Goal: Task Accomplishment & Management: Complete application form

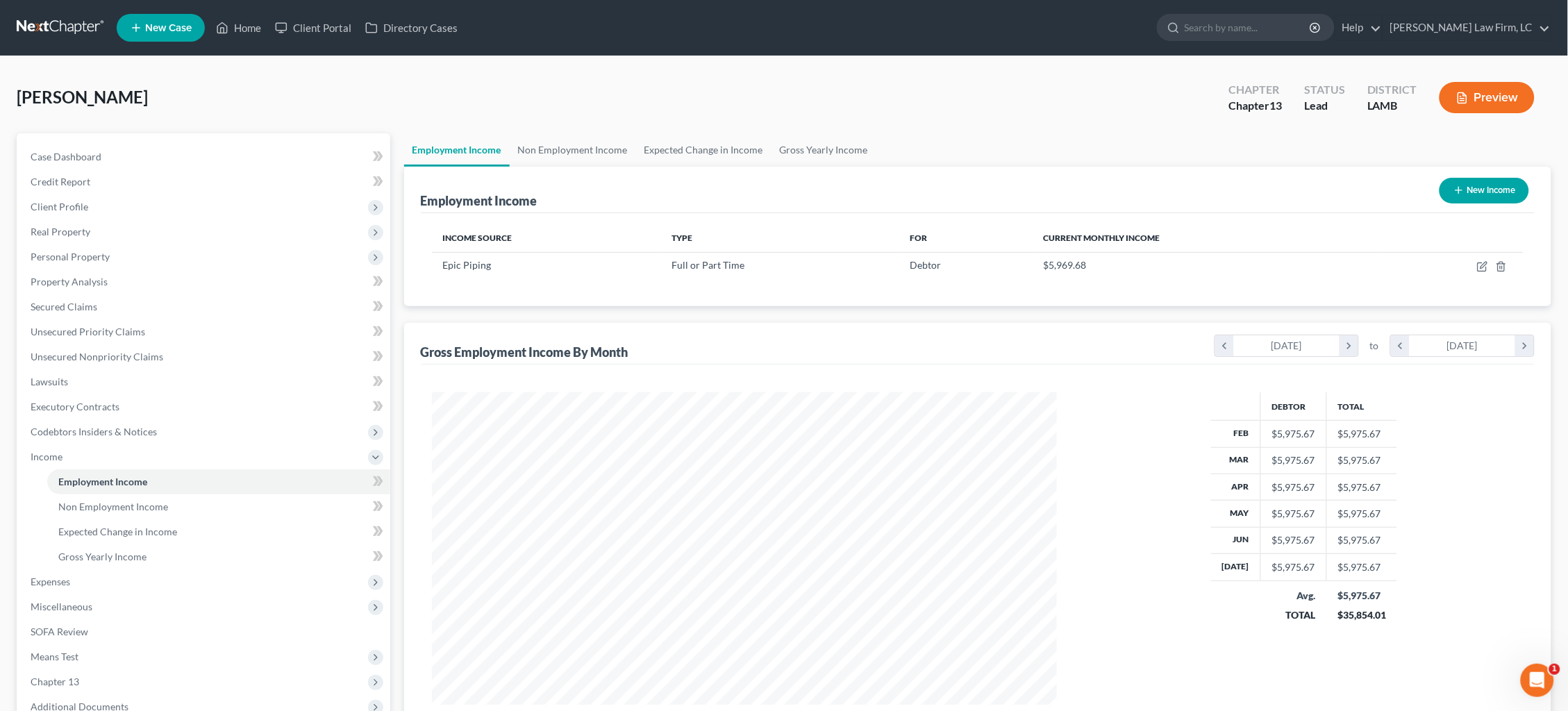
scroll to position [312, 653]
click at [43, 34] on link at bounding box center [61, 28] width 89 height 25
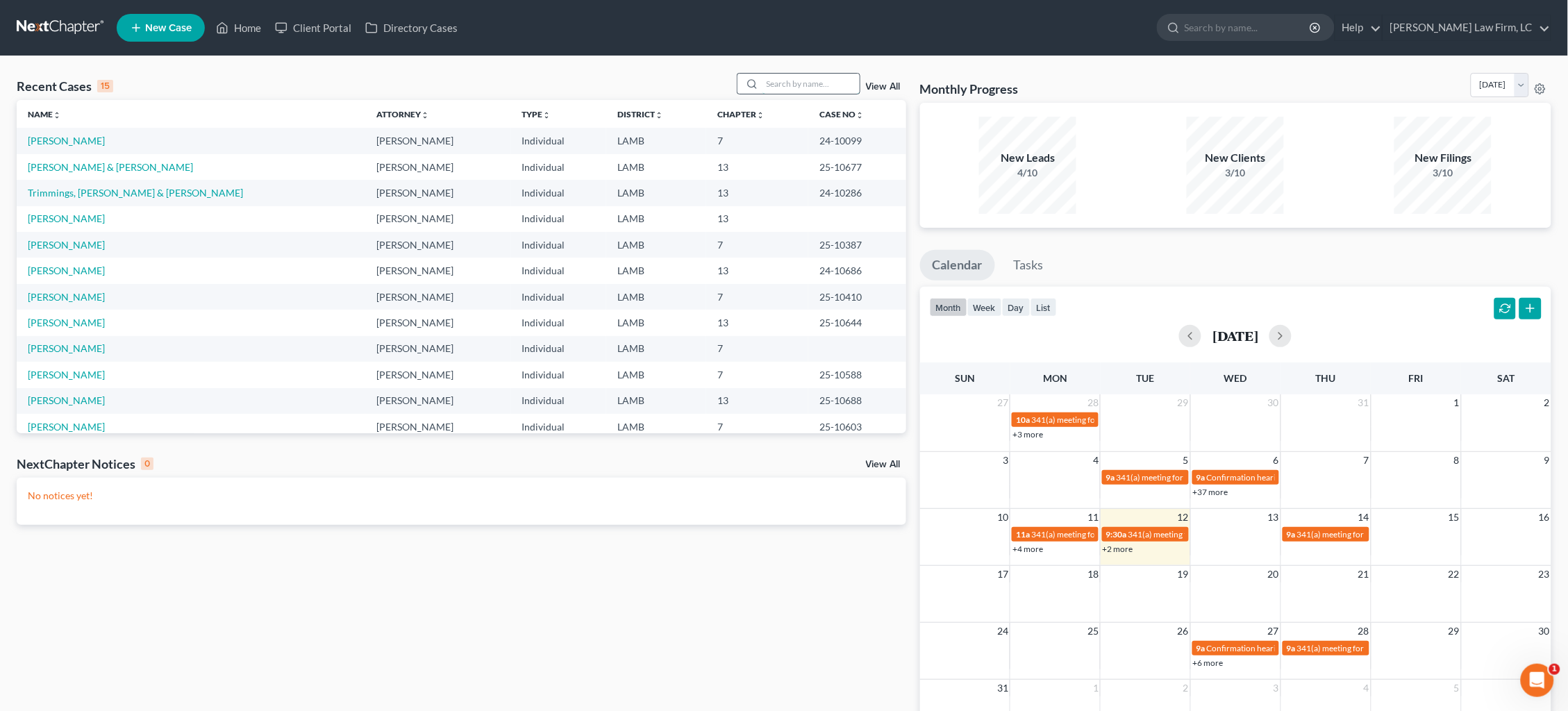
click at [822, 91] on input "search" at bounding box center [811, 83] width 97 height 20
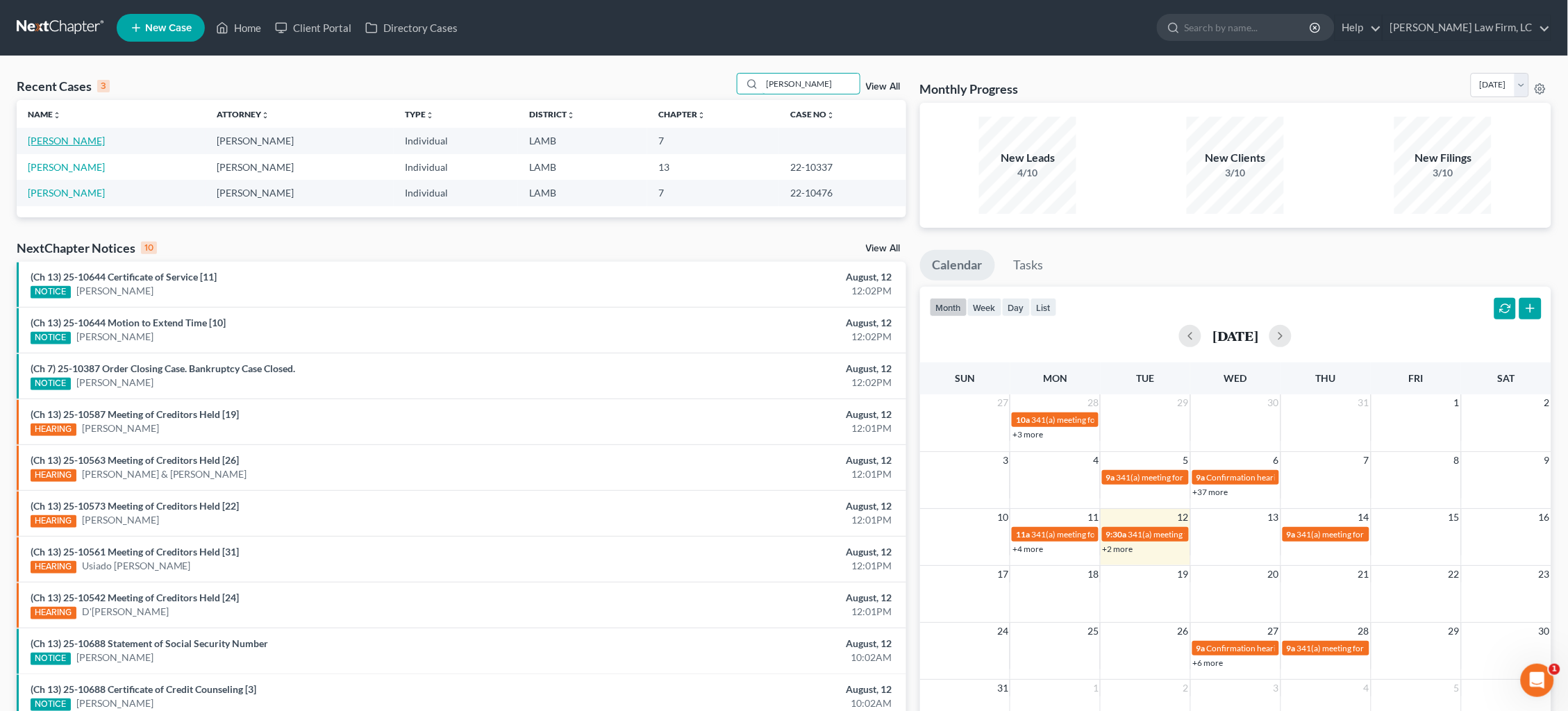
type input "[PERSON_NAME]"
click at [82, 141] on link "[PERSON_NAME]" at bounding box center [66, 141] width 77 height 12
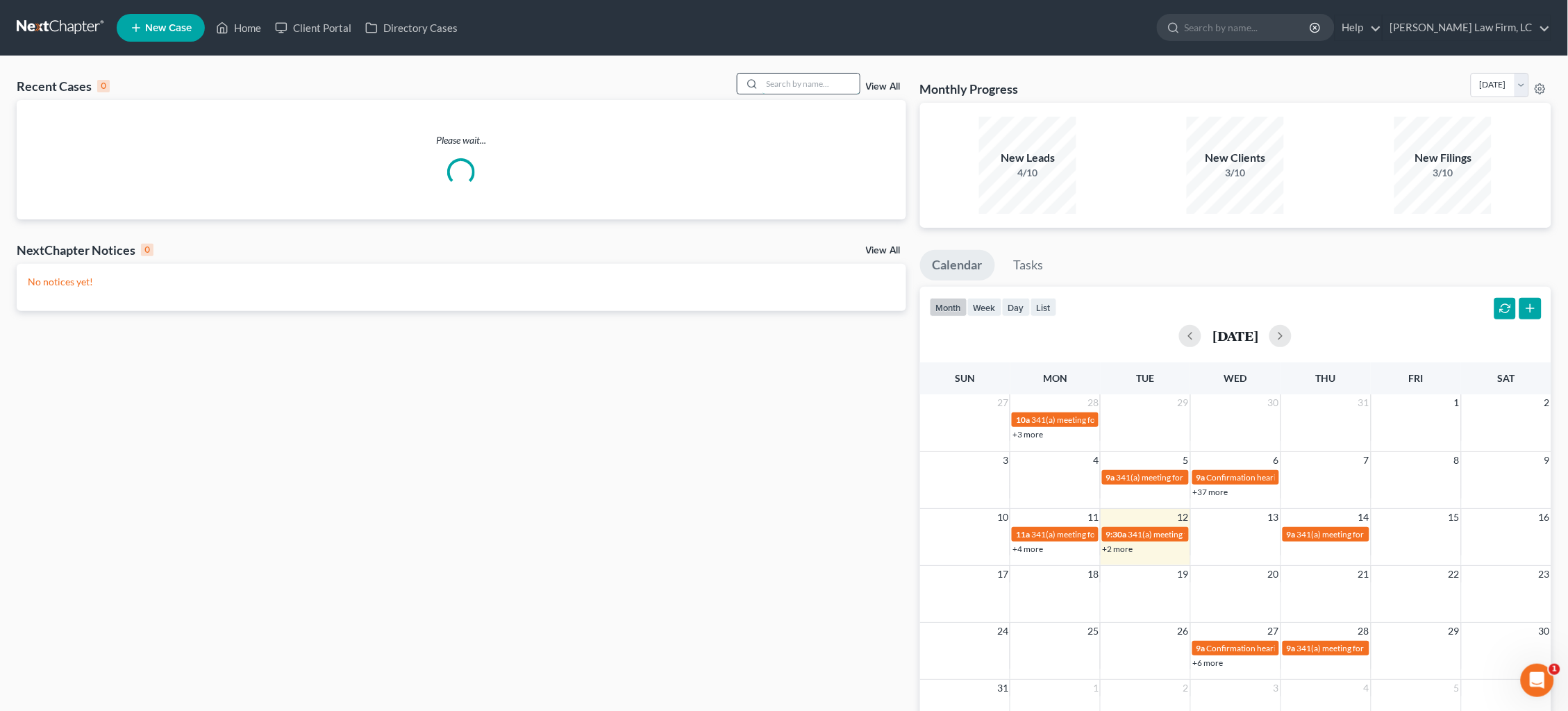
click at [809, 86] on input "search" at bounding box center [811, 83] width 97 height 20
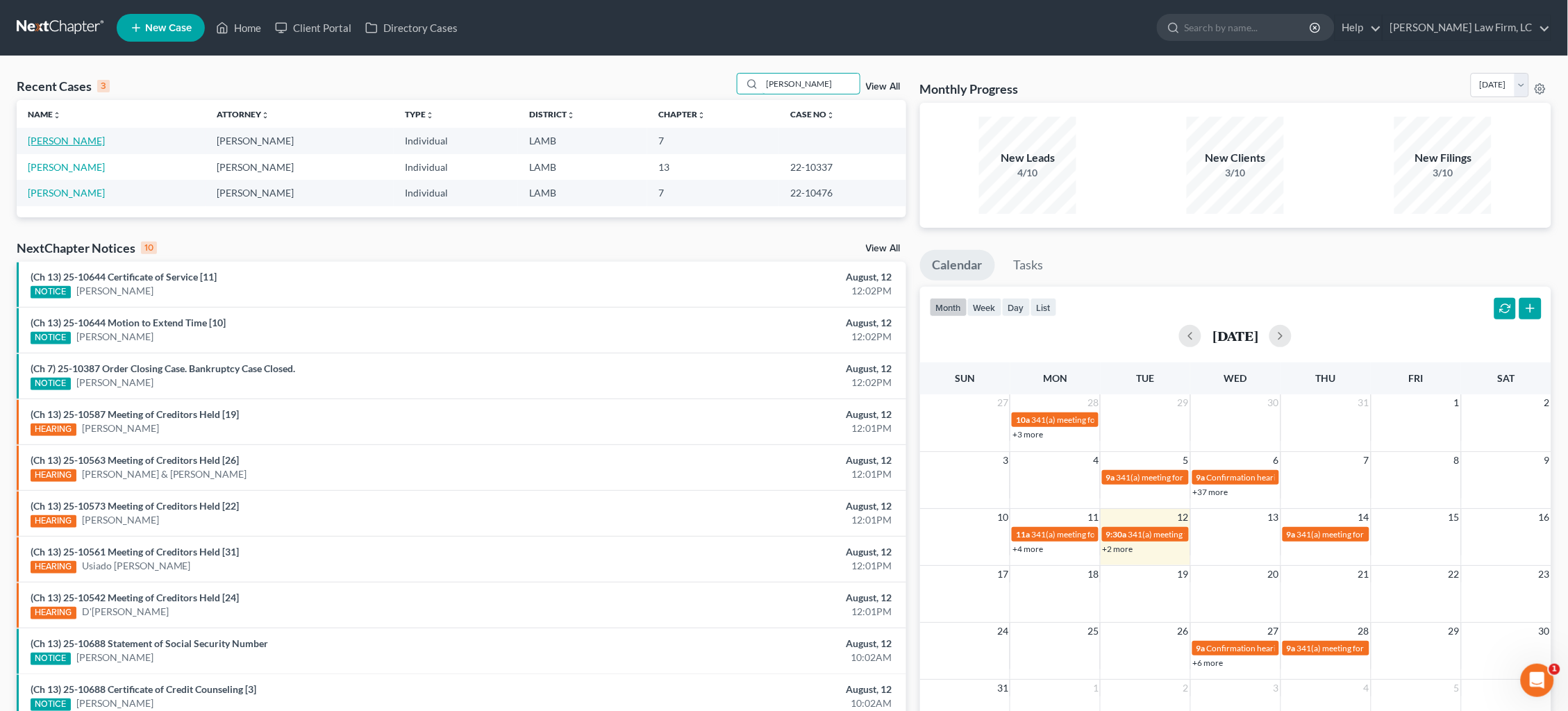
type input "[PERSON_NAME]"
click at [68, 144] on link "[PERSON_NAME]" at bounding box center [66, 141] width 77 height 12
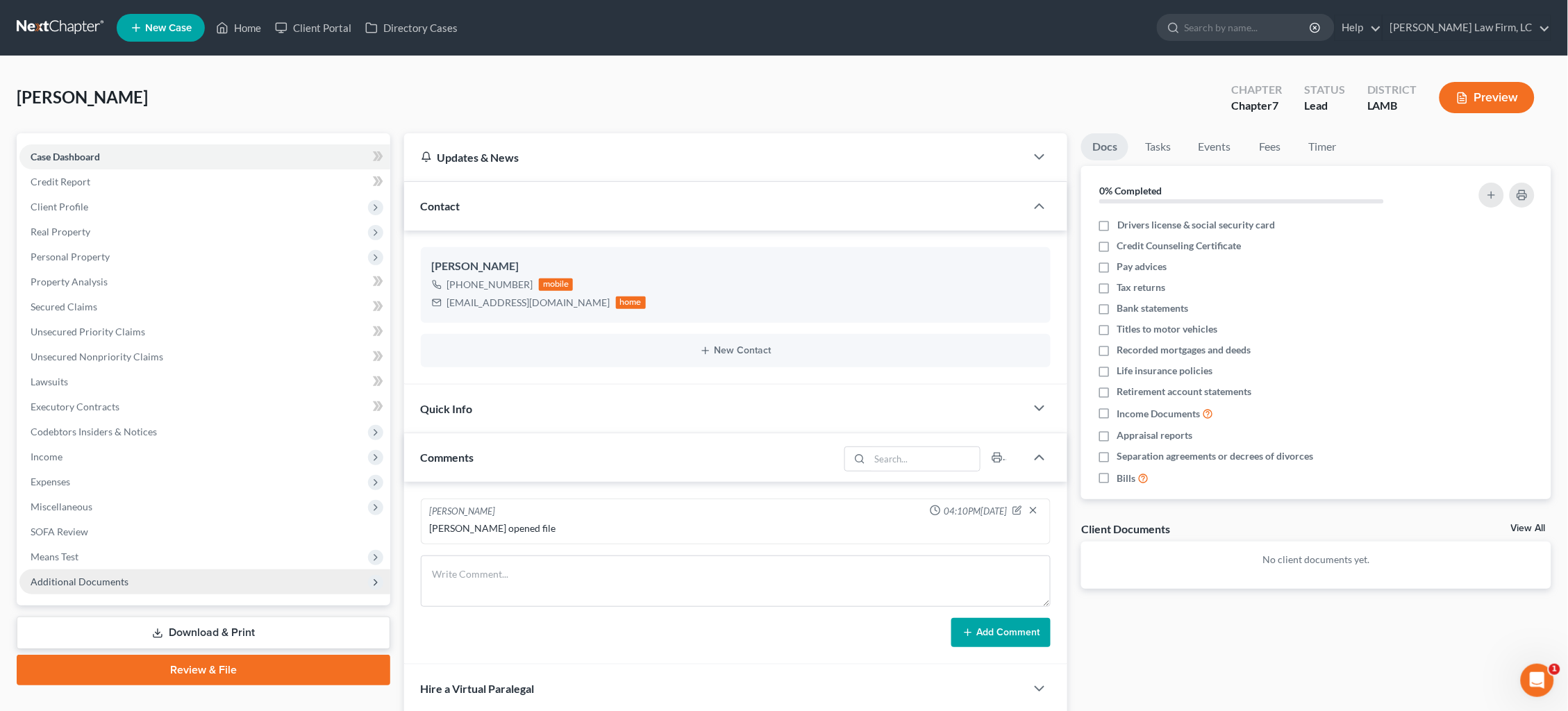
click at [145, 570] on span "Additional Documents" at bounding box center [205, 582] width 371 height 25
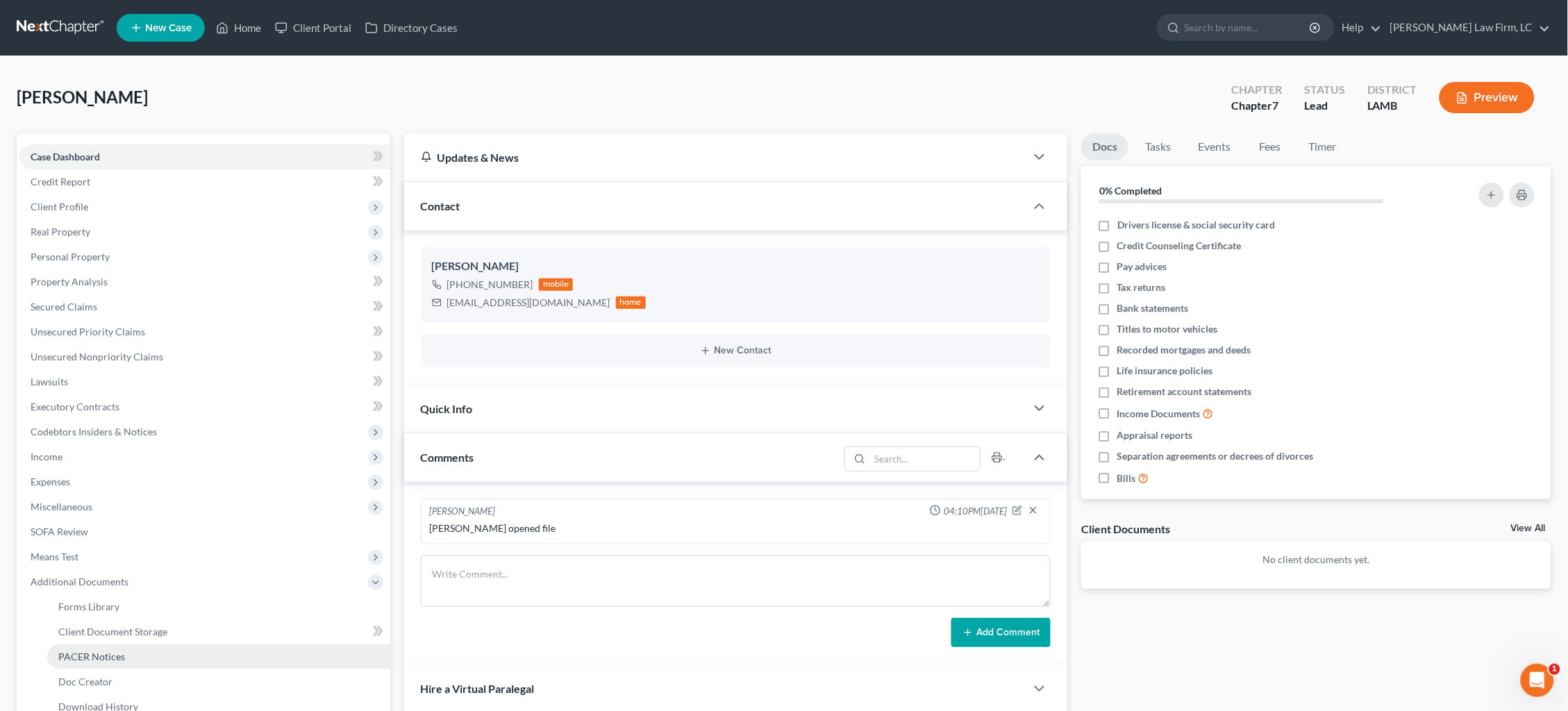
click at [137, 645] on link "PACER Notices" at bounding box center [219, 657] width 343 height 25
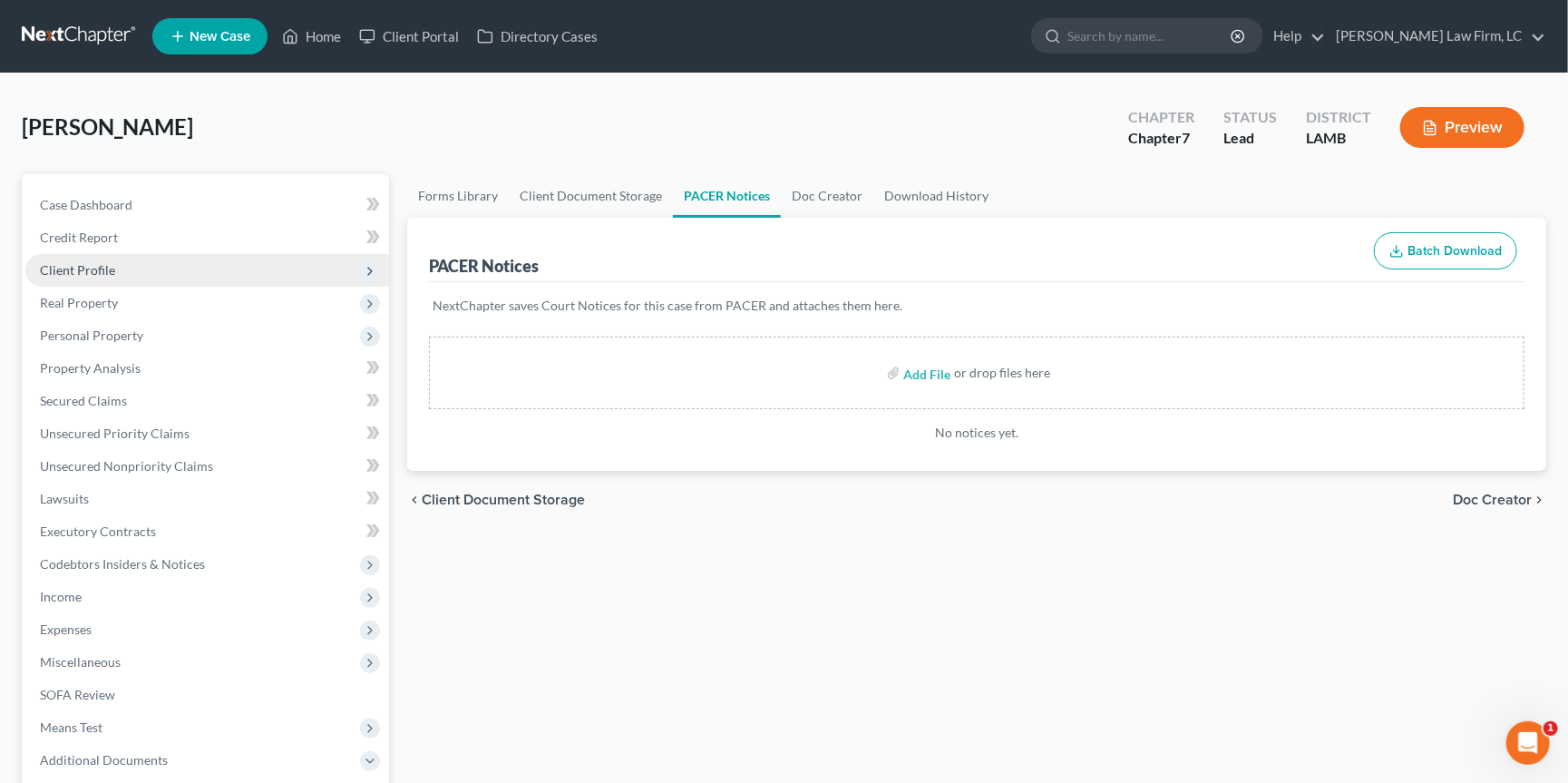
click at [168, 266] on span "Client Profile" at bounding box center [207, 270] width 363 height 33
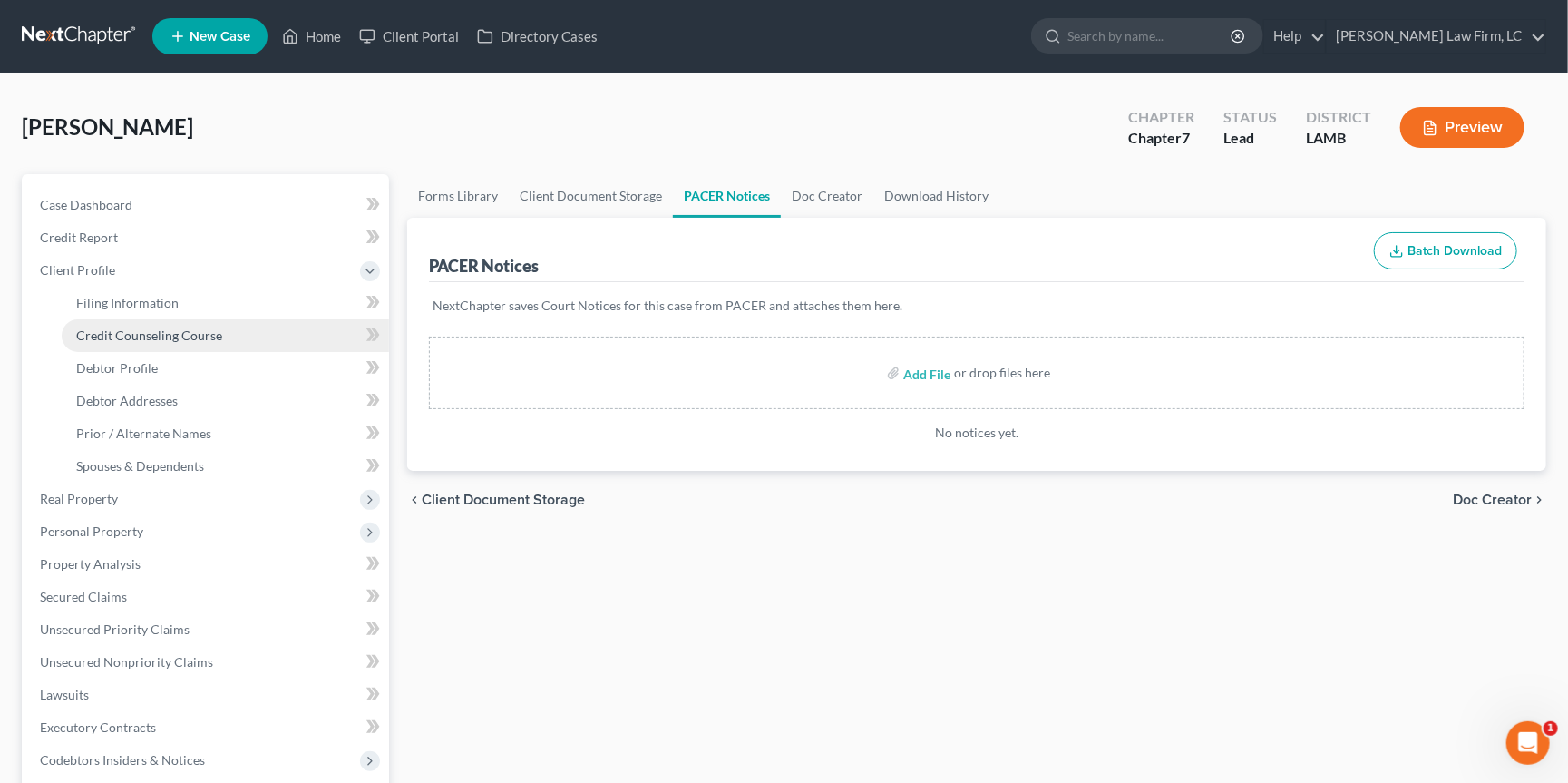
click at [190, 328] on span "Credit Counseling Course" at bounding box center [149, 335] width 146 height 15
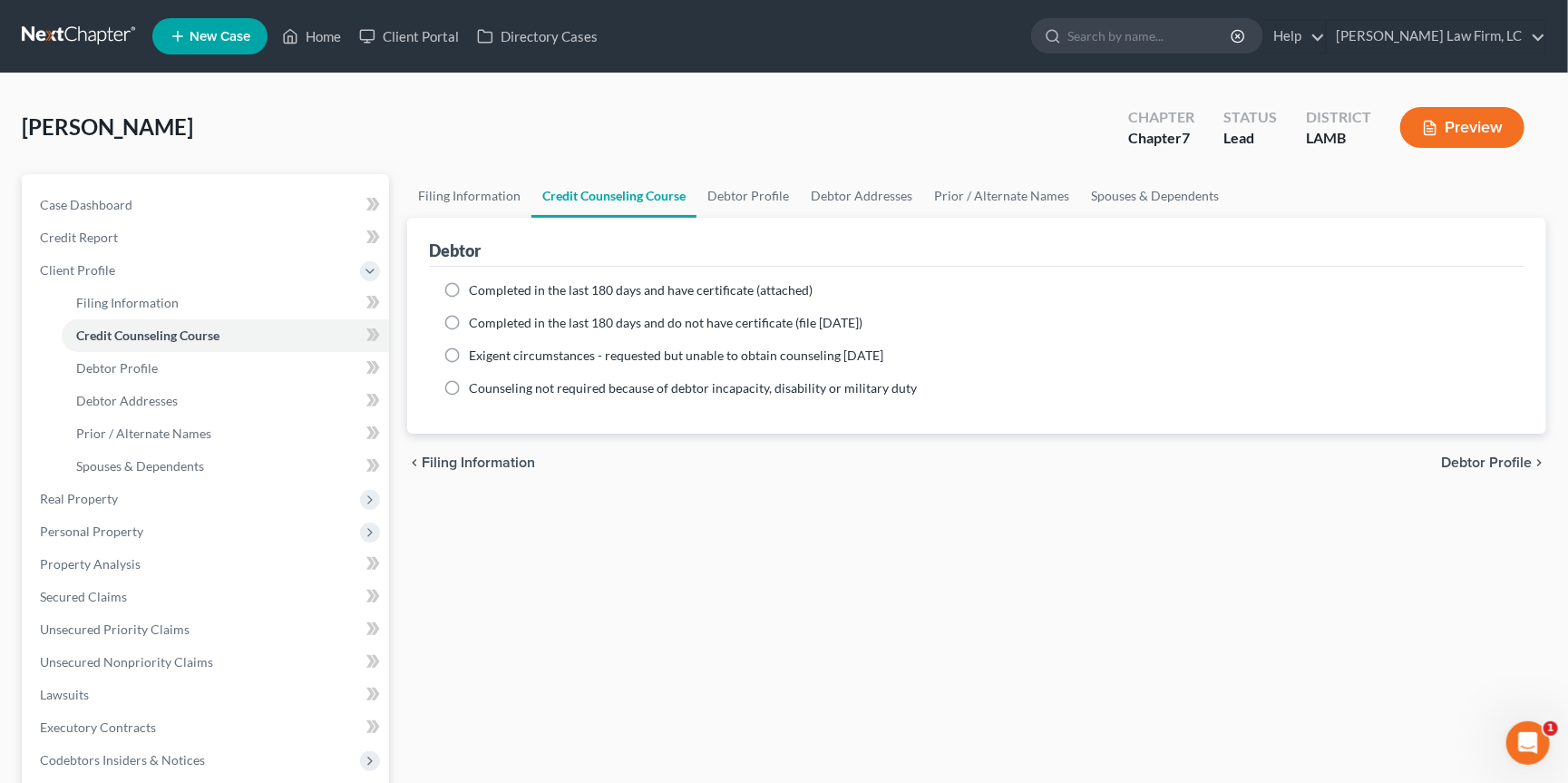
click at [603, 282] on span "Completed in the last 180 days and have certificate (attached)" at bounding box center [641, 290] width 344 height 15
click at [488, 282] on input "Completed in the last 180 days and have certificate (attached)" at bounding box center [482, 287] width 12 height 12
radio input "true"
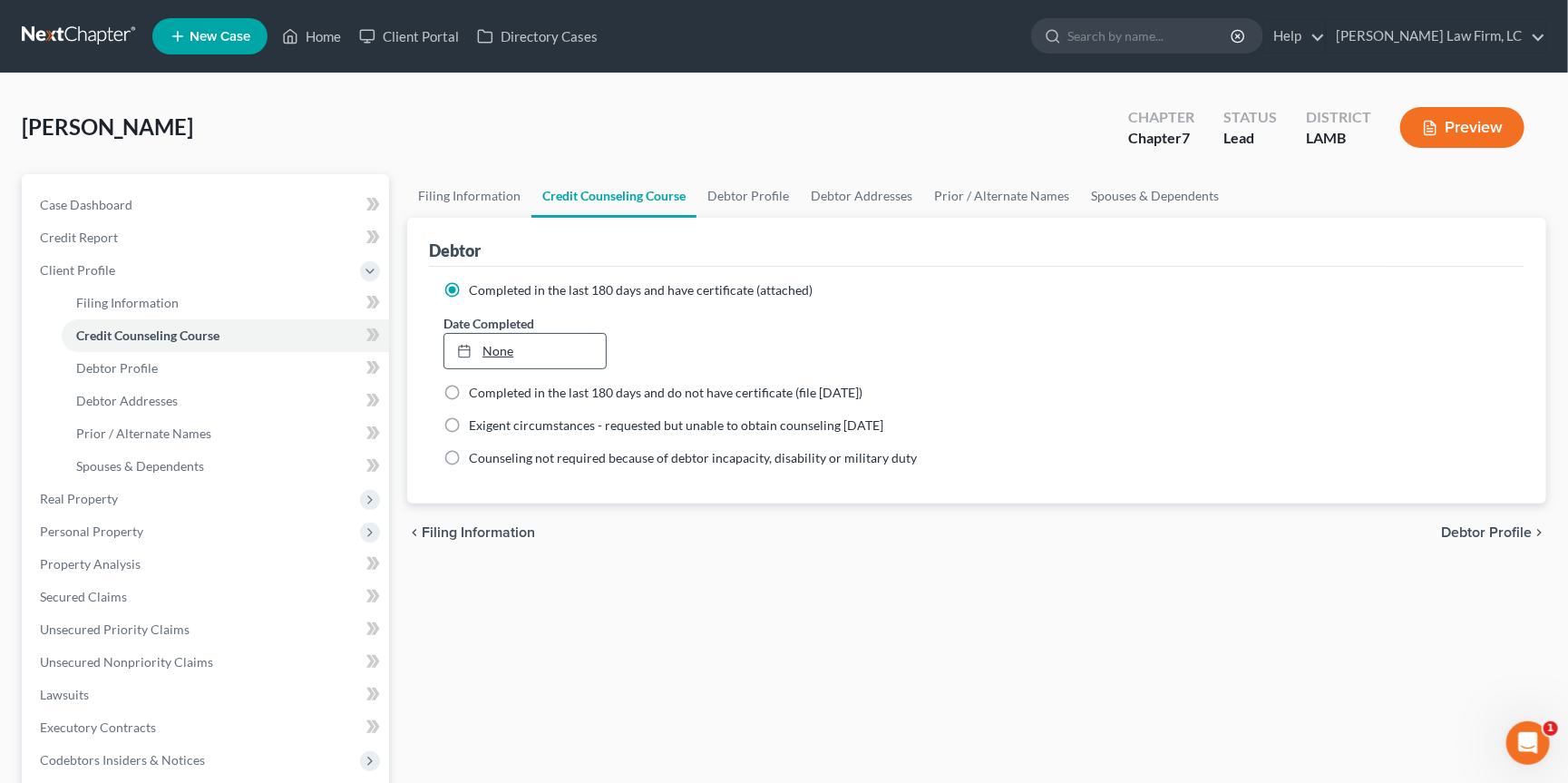
click at [509, 355] on link "None" at bounding box center [524, 351] width 160 height 35
click at [1507, 535] on span "Debtor Profile" at bounding box center [1486, 531] width 90 height 14
select select "0"
